Goal: Navigation & Orientation: Find specific page/section

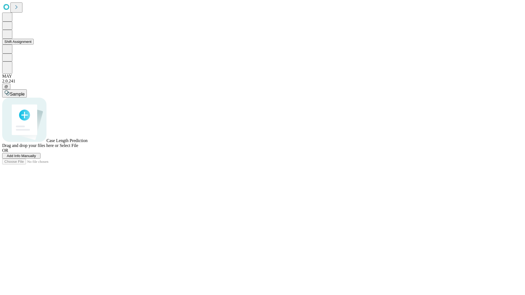
click at [34, 45] on button "Shift Assignment" at bounding box center [17, 42] width 31 height 6
